Goal: Task Accomplishment & Management: Use online tool/utility

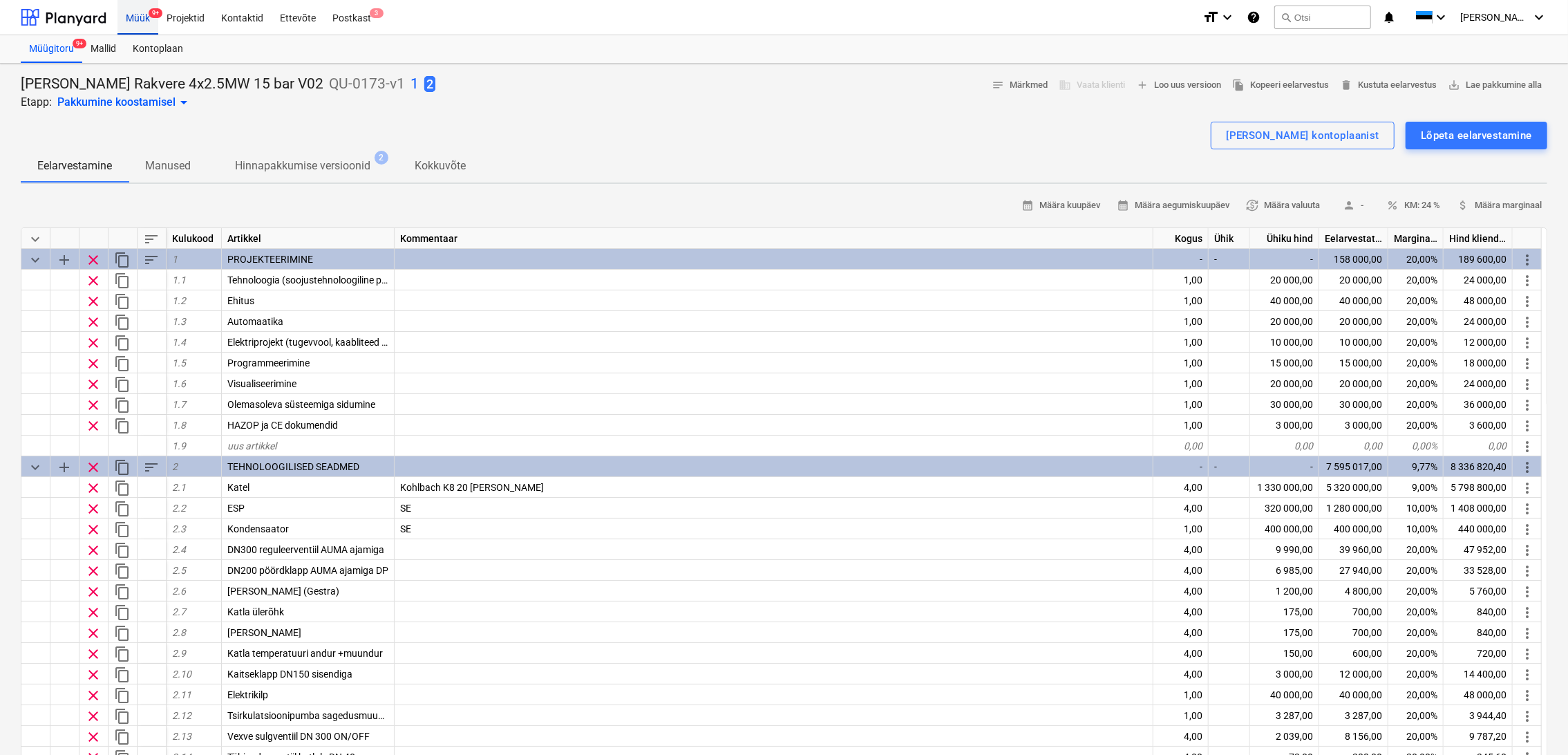
click at [135, 23] on div "Müük 9+" at bounding box center [137, 17] width 41 height 35
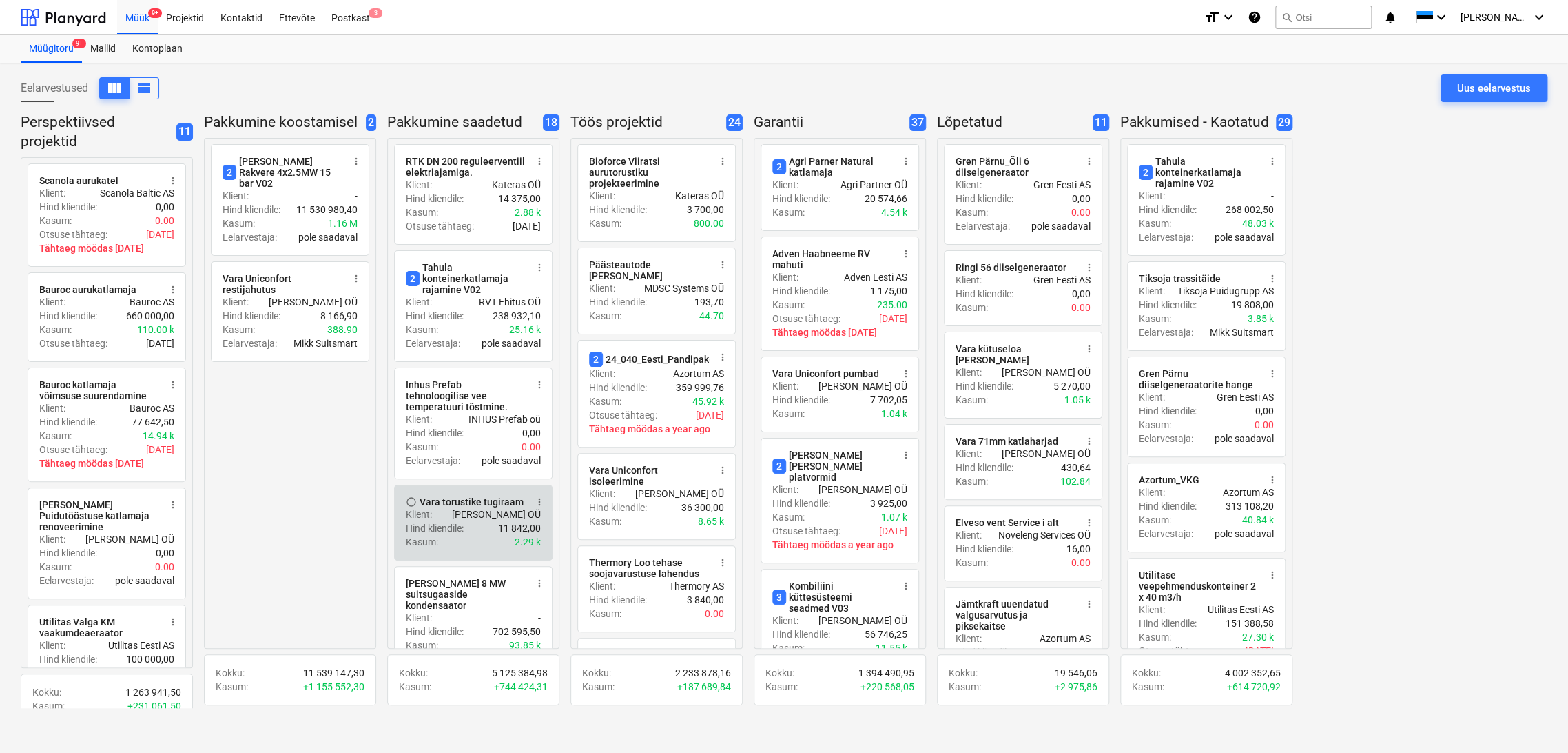
click at [543, 497] on span "more_vert" at bounding box center [539, 502] width 11 height 11
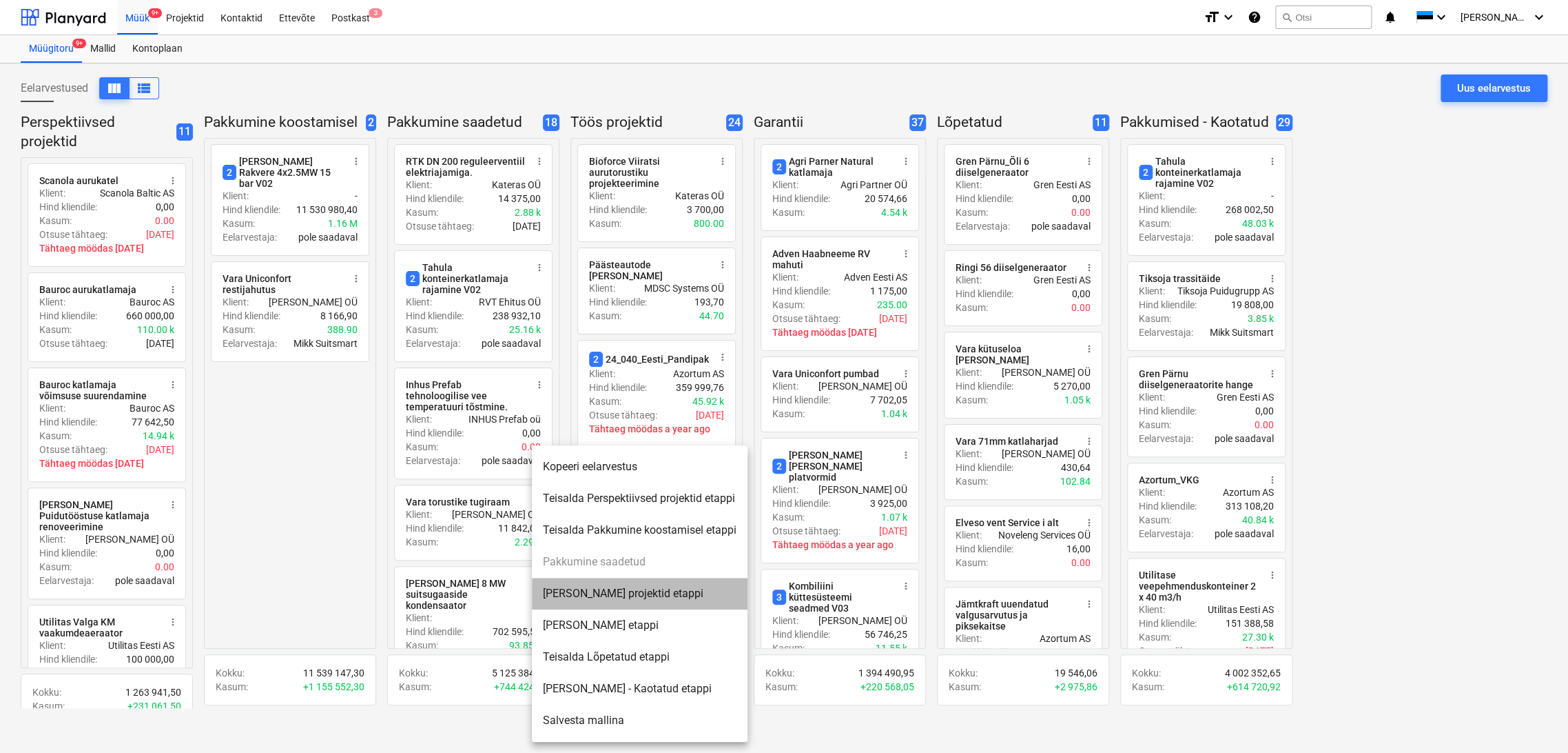
click at [628, 591] on li "[PERSON_NAME] projektid etappi" at bounding box center [640, 594] width 215 height 32
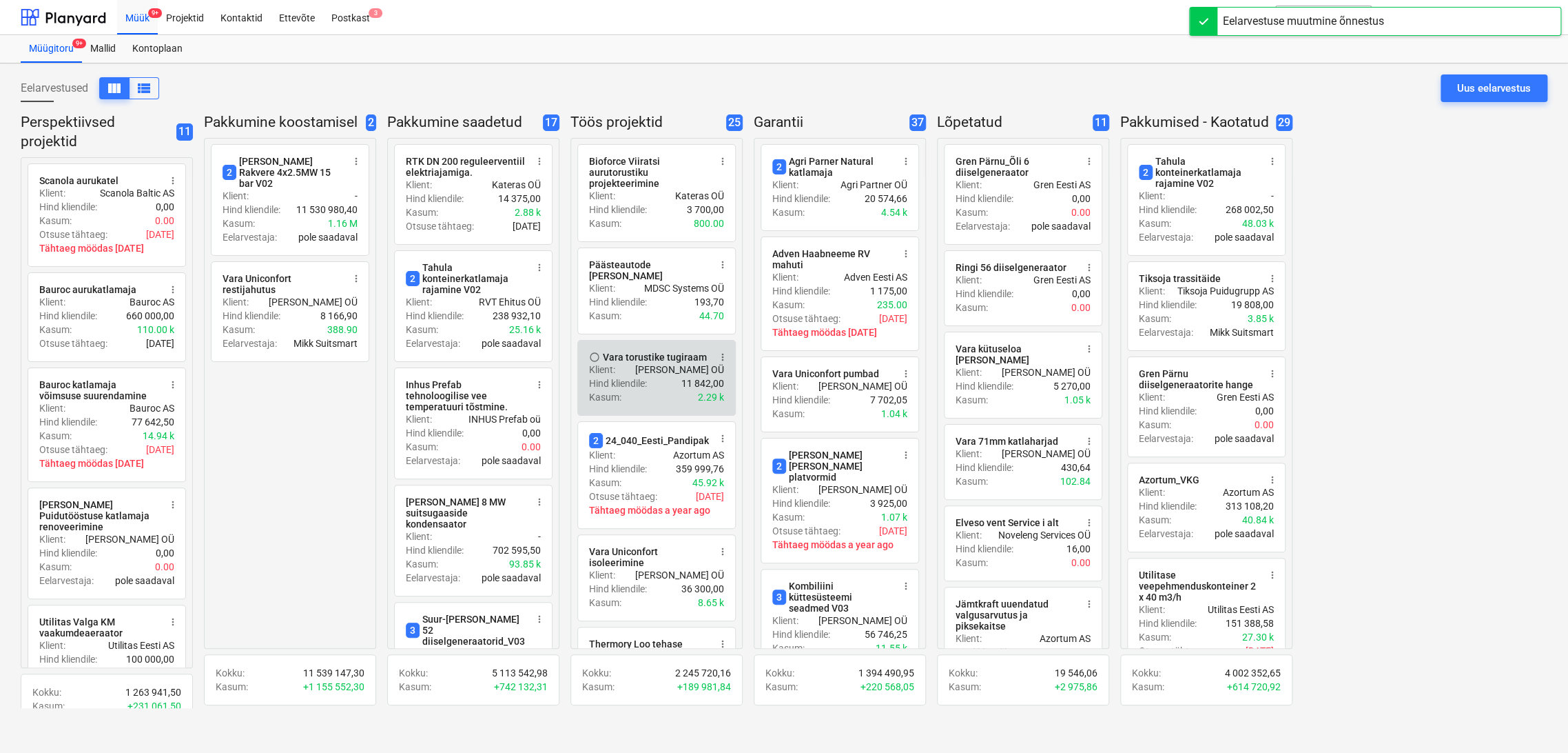
click at [661, 352] on div "Vara torustike tugiraam" at bounding box center [656, 357] width 104 height 11
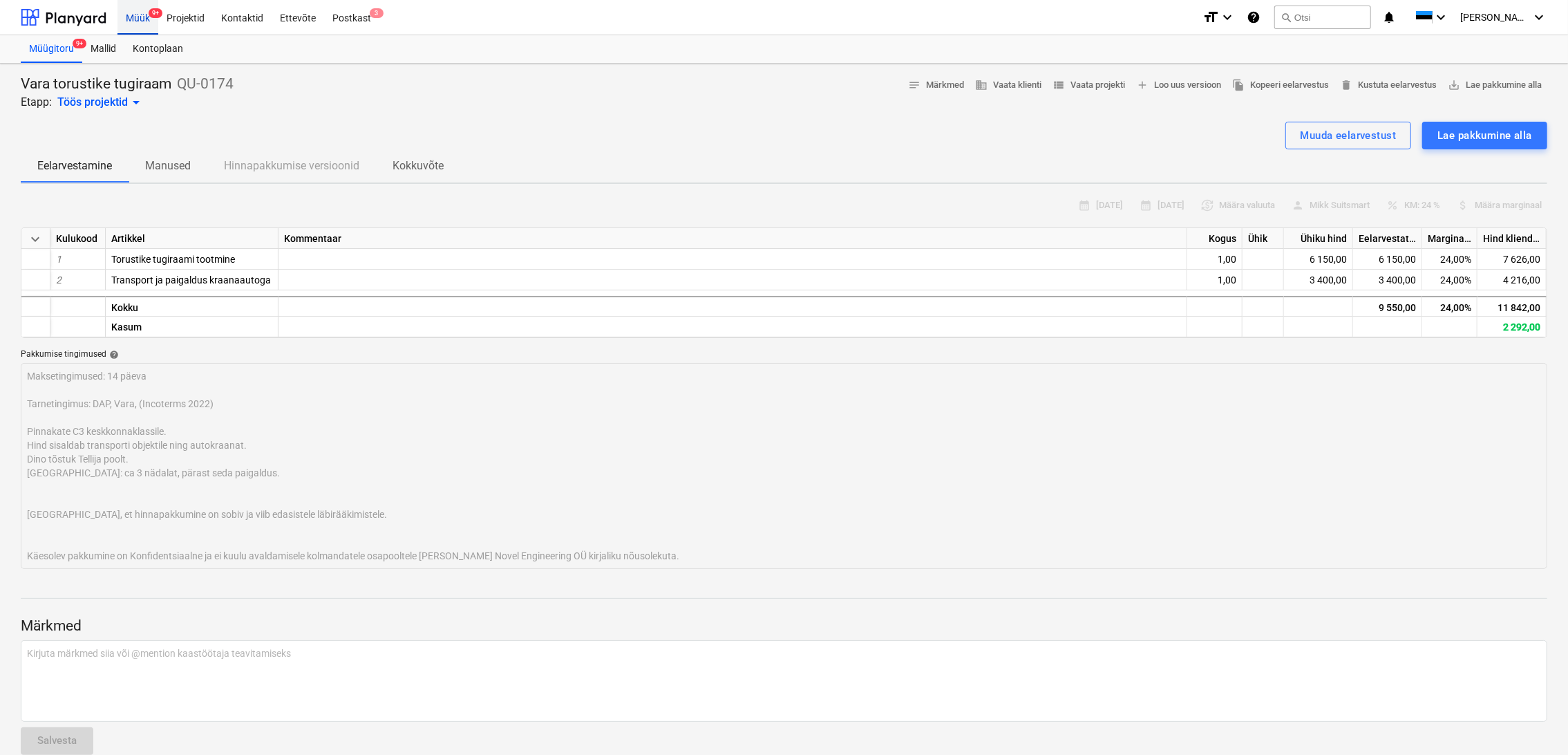
click at [138, 15] on div "Müük 9+" at bounding box center [137, 17] width 41 height 35
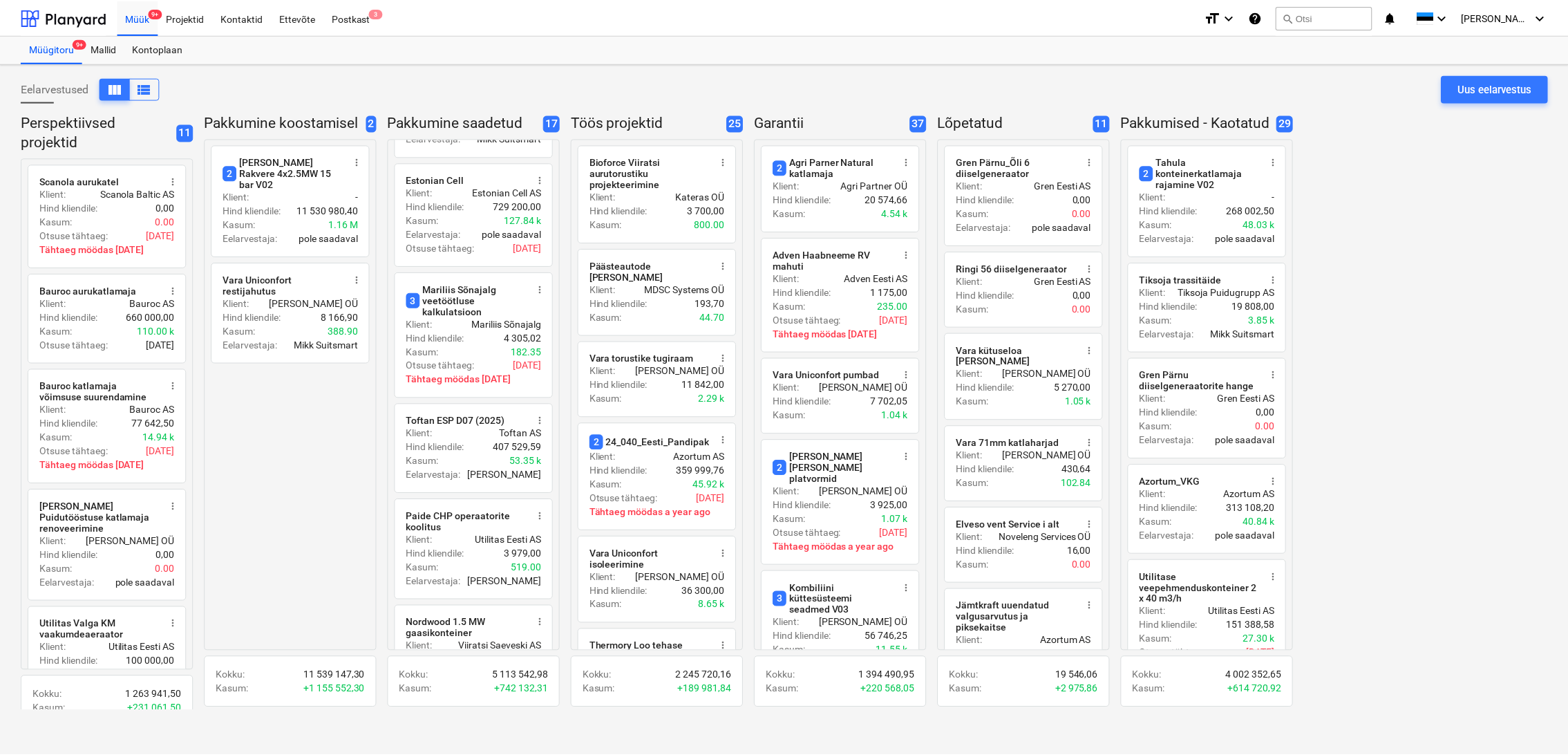
scroll to position [1075, 0]
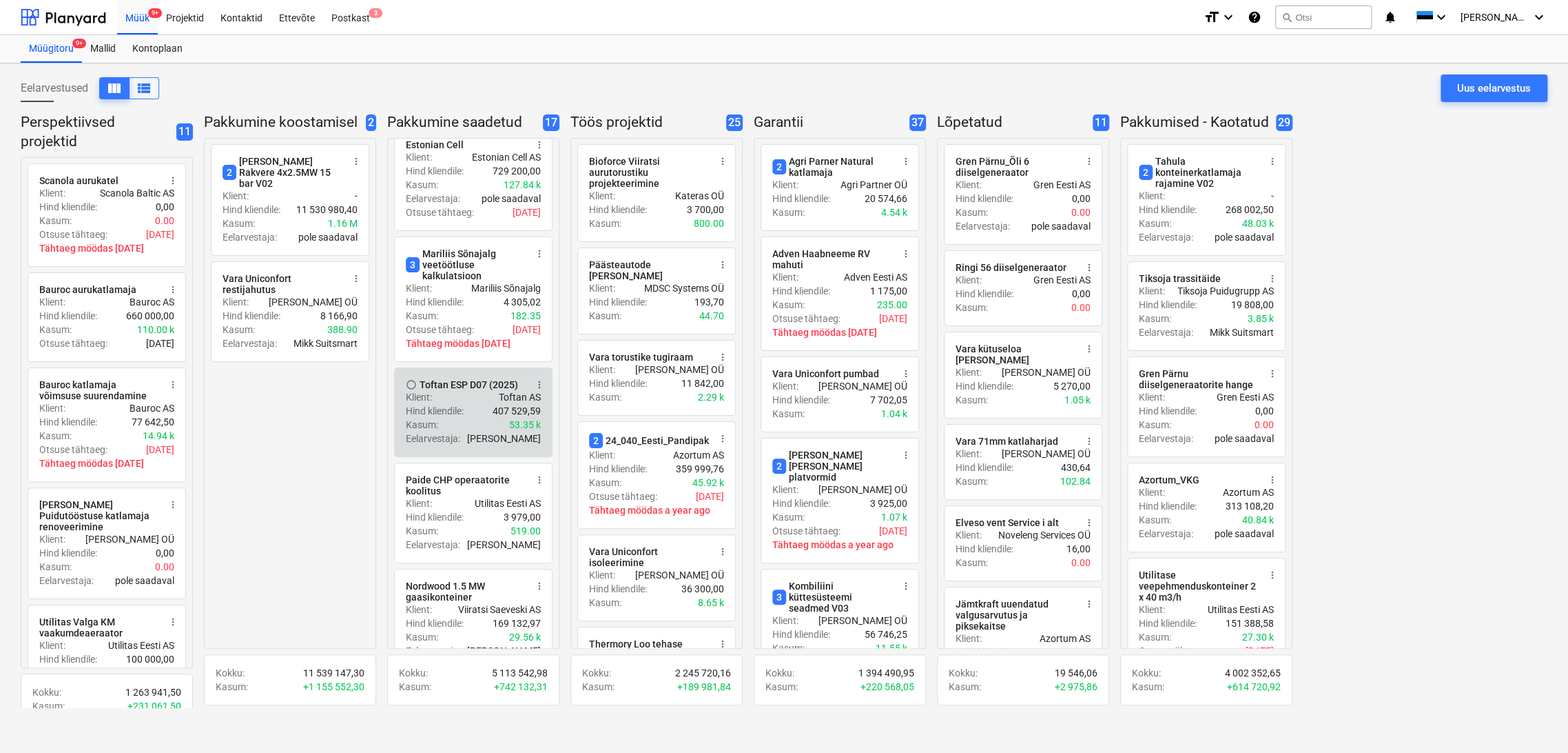
click at [476, 404] on div "Hind kliendile : 407 529,59" at bounding box center [473, 411] width 135 height 14
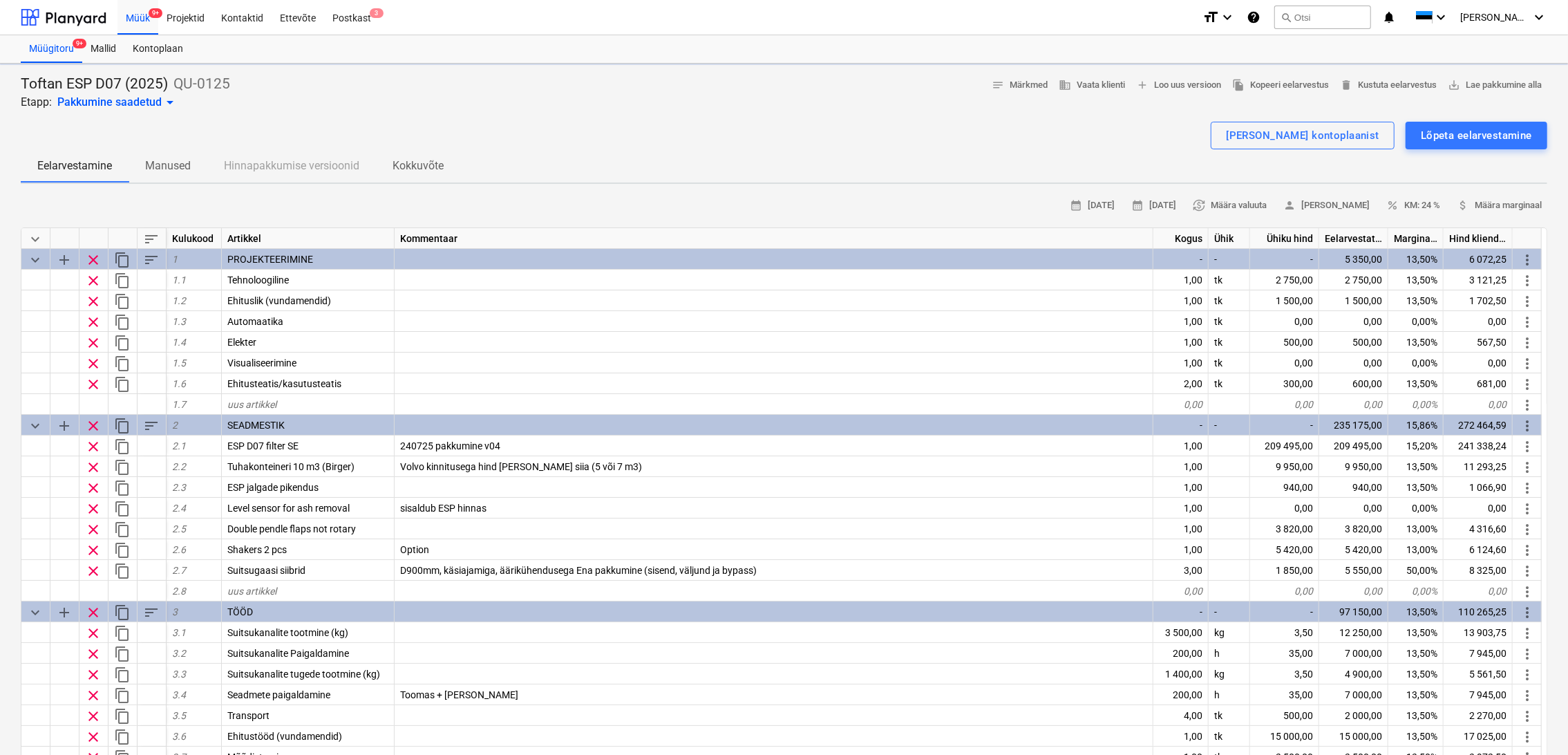
type textarea "x"
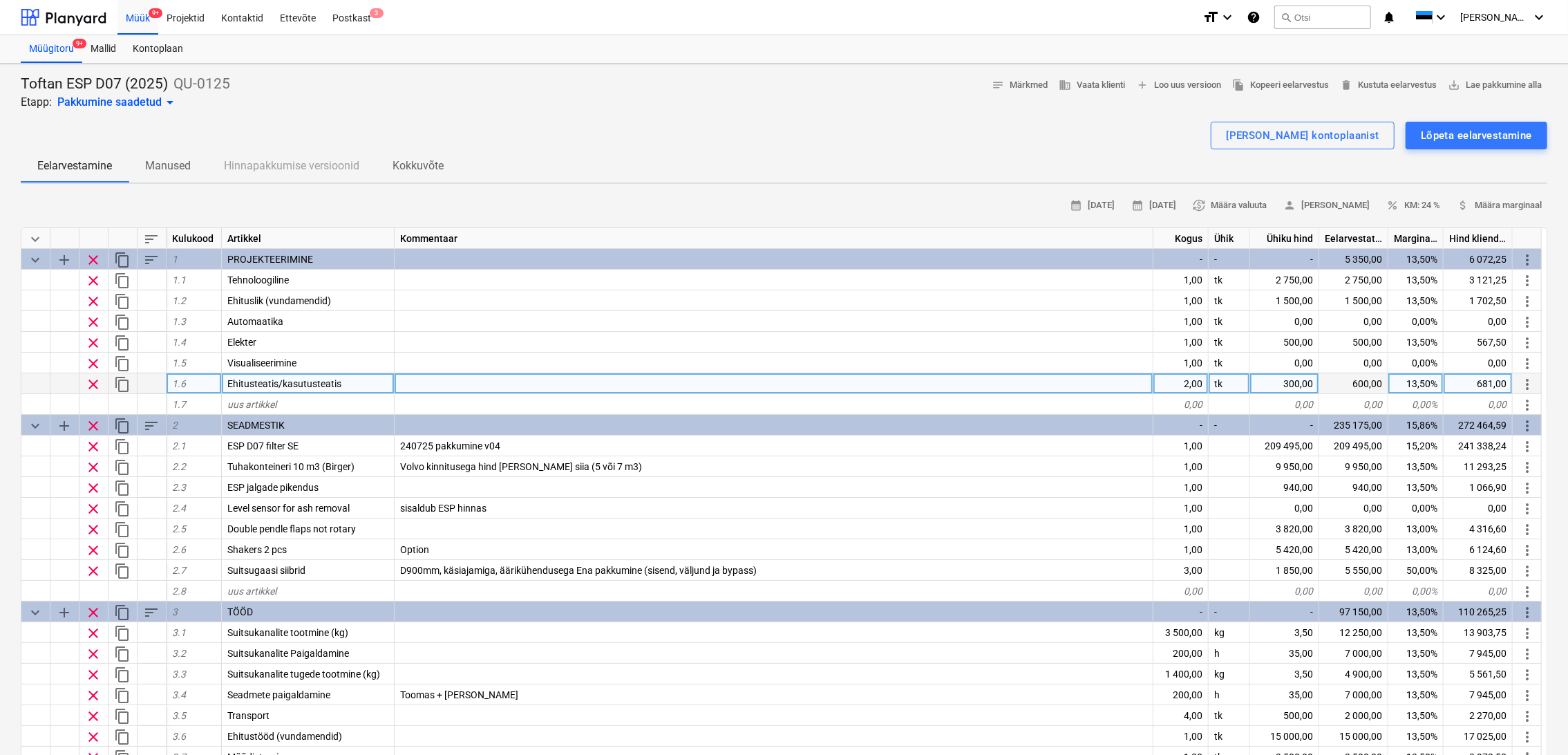
scroll to position [76, 0]
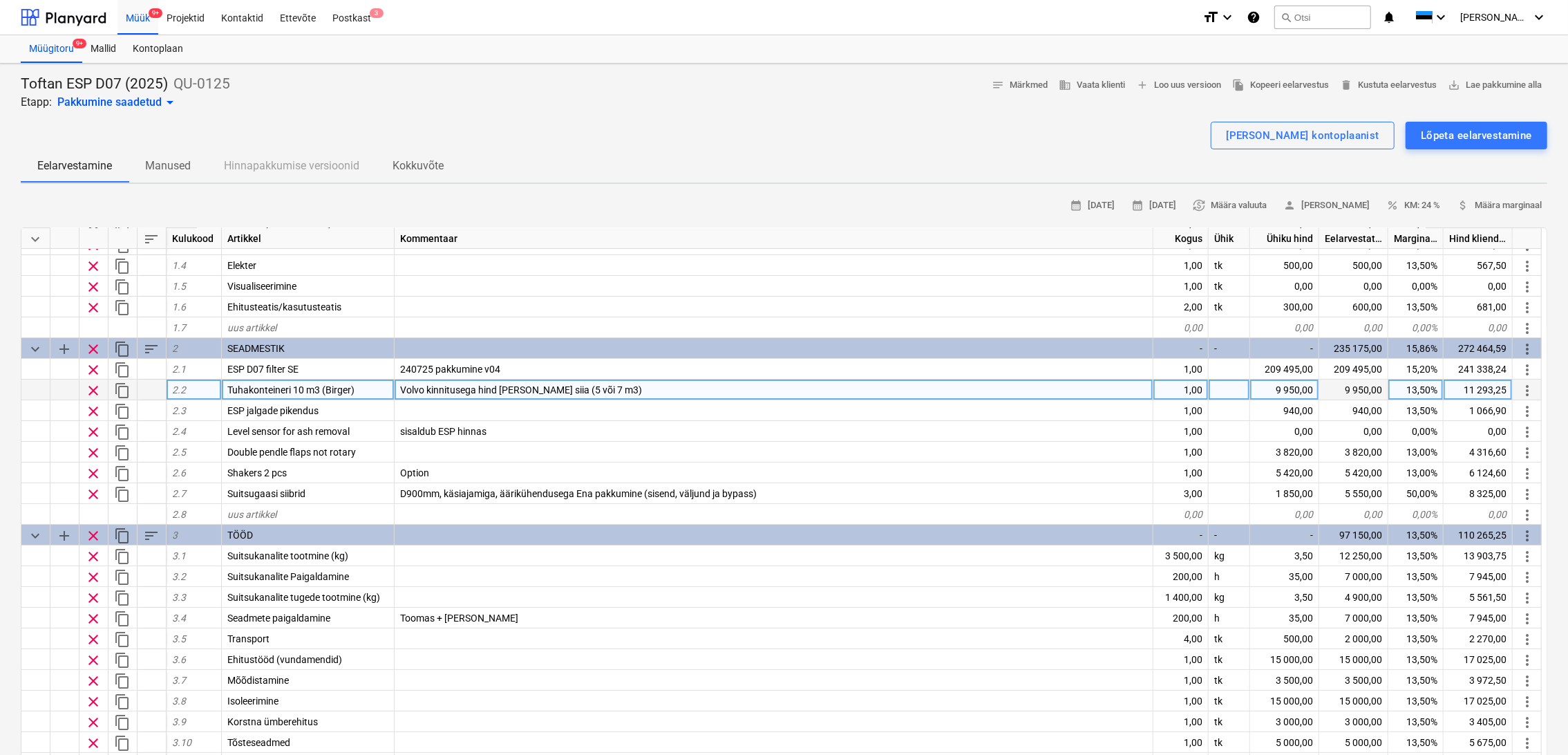
click at [594, 388] on span "Volvo kinnitusega hind [PERSON_NAME] siia (5 või 7 m3)" at bounding box center [520, 389] width 242 height 11
click at [597, 385] on input "Volvo kinnitusega hind [PERSON_NAME] siia (5 või 7 m3)" at bounding box center [774, 389] width 758 height 20
type input "Volvo kinnitusega hind [PERSON_NAME] siia (5 m3)"
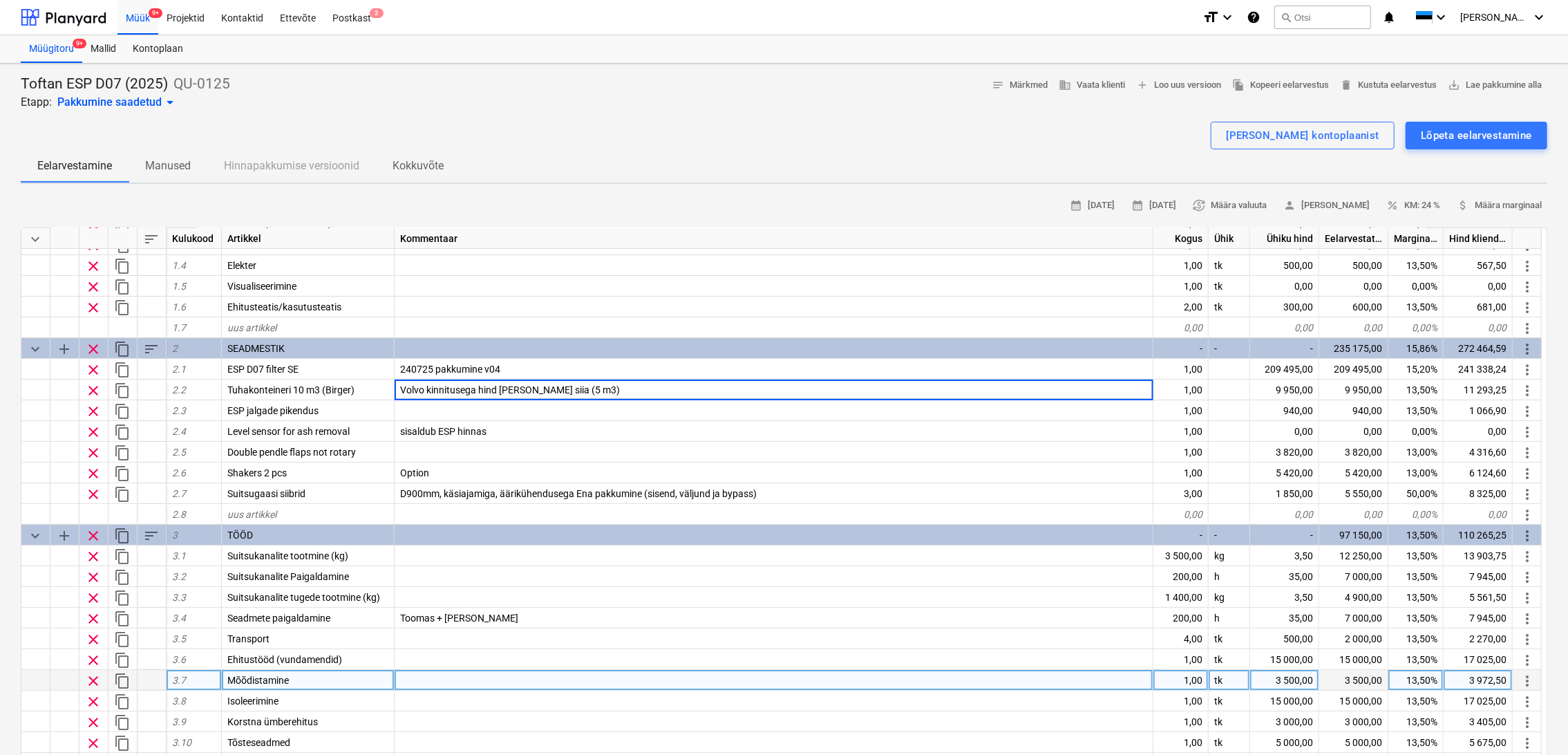
type textarea "x"
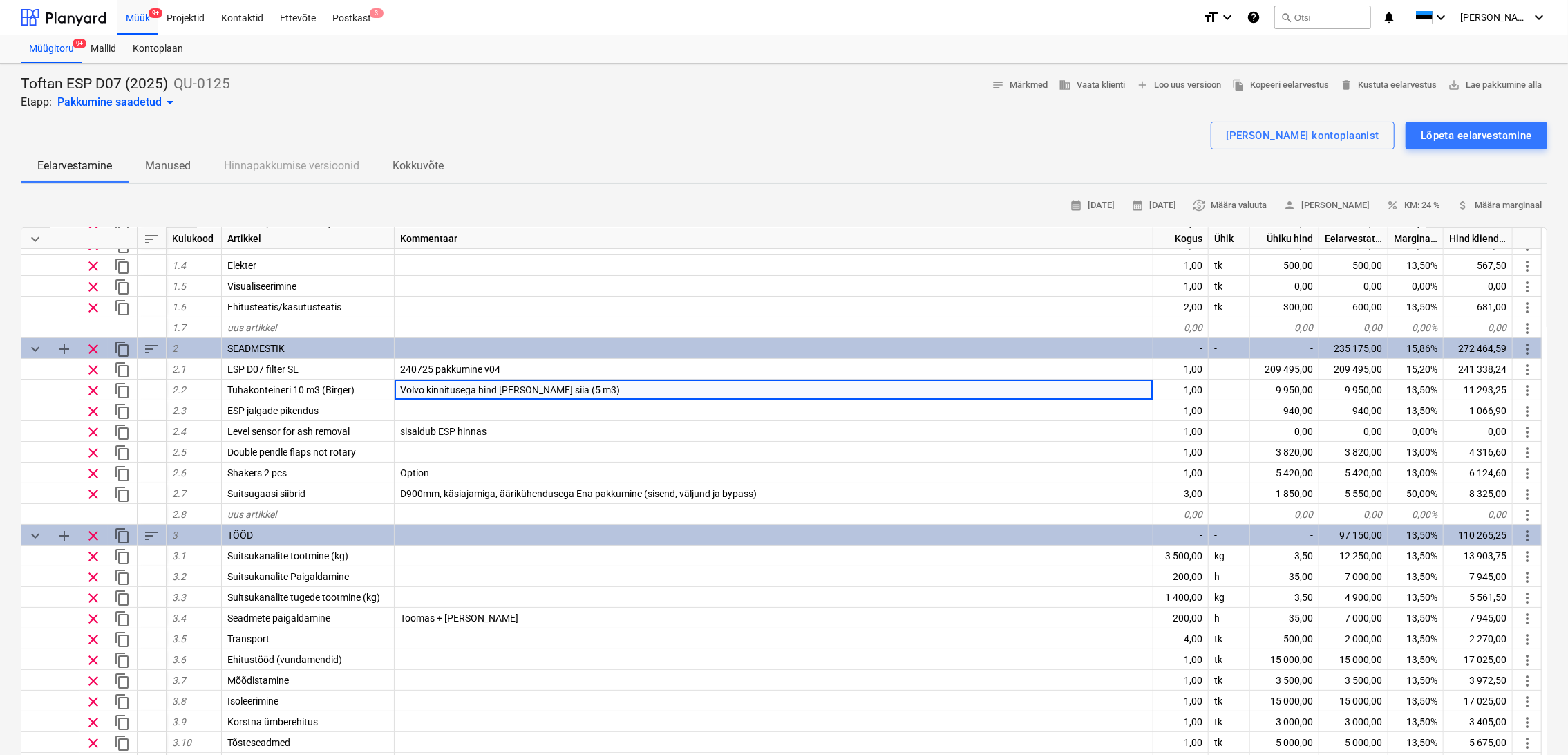
click at [565, 126] on div "[PERSON_NAME] kontoplaanist Lõpeta eelarvestamine" at bounding box center [784, 135] width 1526 height 27
